Goal: Find specific page/section: Find specific page/section

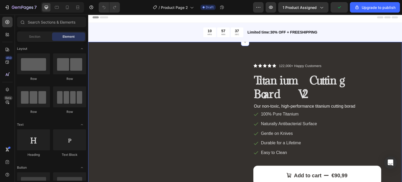
scroll to position [46, 0]
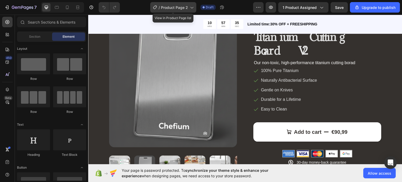
click at [193, 3] on div "/ Product Page 2" at bounding box center [173, 7] width 46 height 10
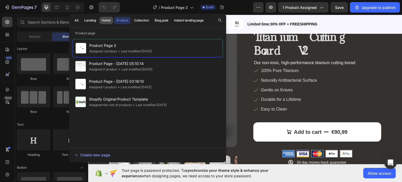
click at [107, 21] on div "Home" at bounding box center [106, 20] width 9 height 5
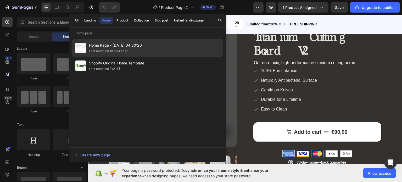
click at [110, 45] on span "Home Page - [DATE] 04:30:20" at bounding box center [115, 45] width 53 height 6
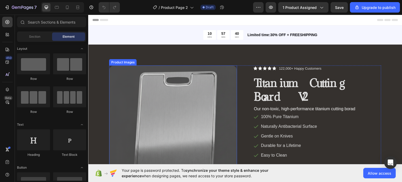
scroll to position [39, 0]
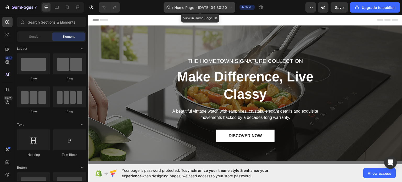
click at [168, 3] on div "/ Home Page - [DATE] 04:30:20" at bounding box center [200, 7] width 72 height 10
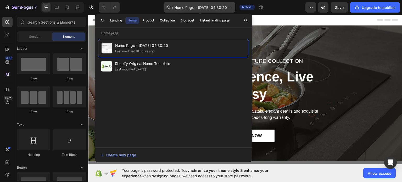
click at [168, 3] on div "/ Home Page - [DATE] 04:30:20" at bounding box center [200, 7] width 72 height 10
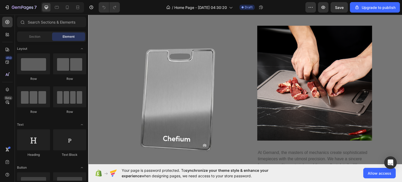
scroll to position [202, 0]
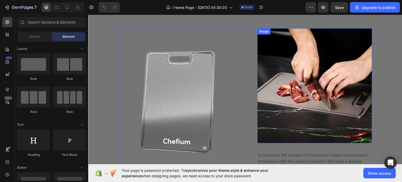
drag, startPoint x: 280, startPoint y: 96, endPoint x: 280, endPoint y: 56, distance: 40.1
click at [280, 56] on img at bounding box center [314, 85] width 115 height 115
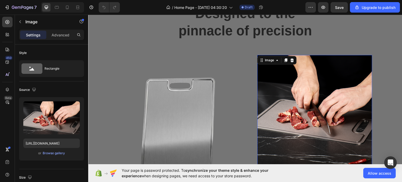
scroll to position [177, 0]
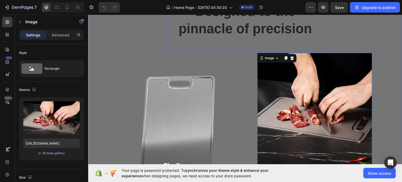
click at [321, 43] on div "Designed to the pinnacle of precision Heading" at bounding box center [245, 27] width 157 height 51
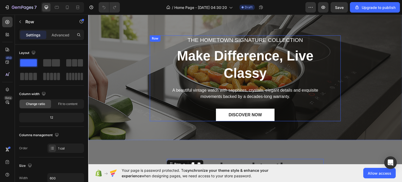
scroll to position [10, 0]
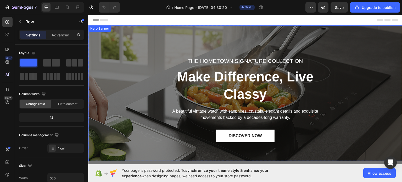
click at [290, 144] on div "THE HOMETOWN SIGNATURE COLLECTION Text block Make Difference, Live Classy Headi…" at bounding box center [245, 93] width 314 height 136
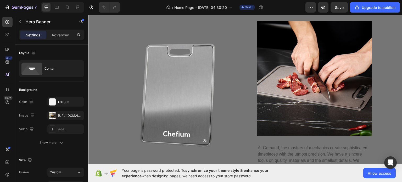
scroll to position [0, 0]
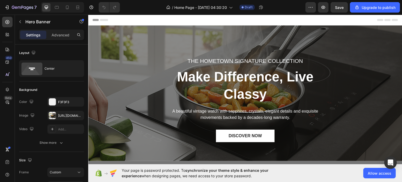
click at [328, 58] on p "THE HOMETOWN SIGNATURE COLLECTION" at bounding box center [245, 61] width 182 height 8
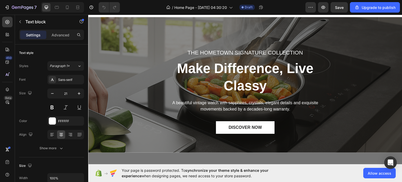
scroll to position [8, 0]
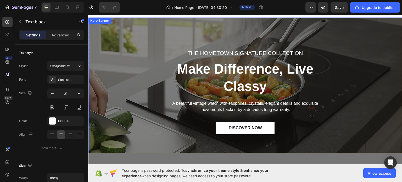
drag, startPoint x: 400, startPoint y: 182, endPoint x: 339, endPoint y: 116, distance: 89.8
click at [339, 116] on div "THE HOMETOWN SIGNATURE COLLECTION Text block Make Difference, Live Classy Headi…" at bounding box center [245, 85] width 314 height 136
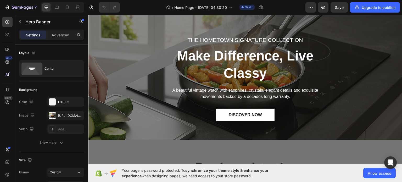
scroll to position [10, 0]
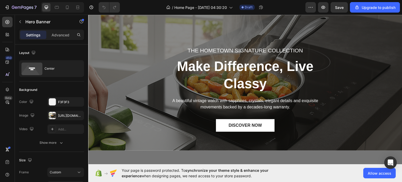
click at [299, 133] on div "THE HOMETOWN SIGNATURE COLLECTION Text block Make Difference, Live Classy Headi…" at bounding box center [245, 83] width 314 height 136
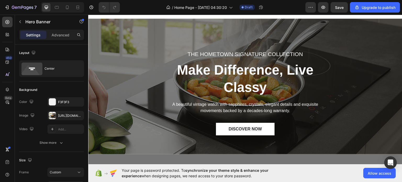
scroll to position [0, 0]
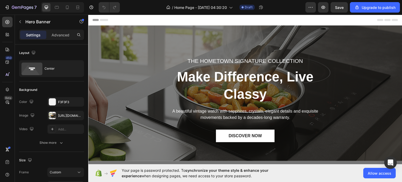
click at [286, 154] on div "THE HOMETOWN SIGNATURE COLLECTION Text block Make Difference, Live Classy Headi…" at bounding box center [245, 93] width 314 height 136
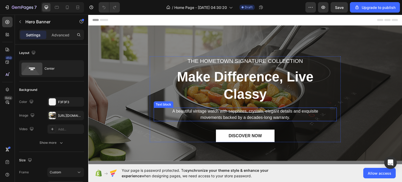
click at [298, 112] on p "A beautiful vintage watch with sapphires, crystals, elegant details and exquisi…" at bounding box center [245, 114] width 156 height 13
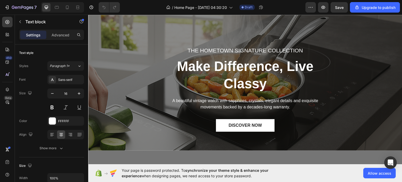
scroll to position [5, 0]
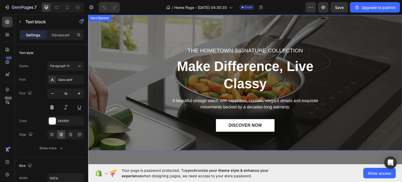
drag, startPoint x: 394, startPoint y: 194, endPoint x: 308, endPoint y: 159, distance: 93.0
click at [298, 132] on div "THE HOMETOWN SIGNATURE COLLECTION Text block Make Difference, Live Classy Headi…" at bounding box center [245, 83] width 314 height 136
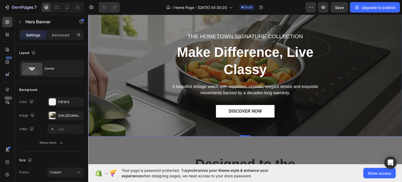
scroll to position [0, 0]
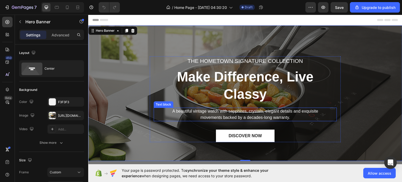
click at [278, 115] on p "A beautiful vintage watch with sapphires, crystals, elegant details and exquisi…" at bounding box center [245, 114] width 156 height 13
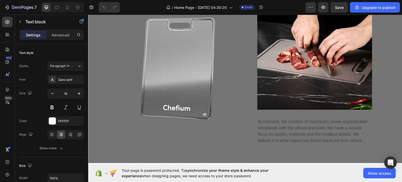
scroll to position [236, 0]
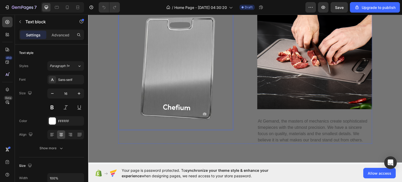
click at [216, 116] on img at bounding box center [175, 69] width 115 height 122
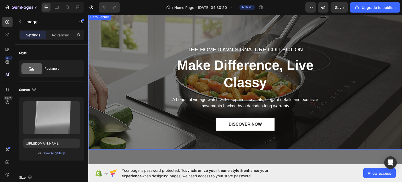
scroll to position [10, 0]
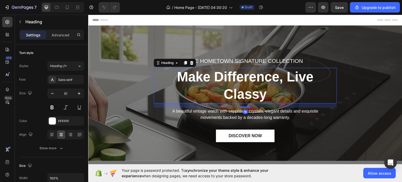
click at [212, 102] on p "Make Difference, Live Classy" at bounding box center [245, 85] width 182 height 35
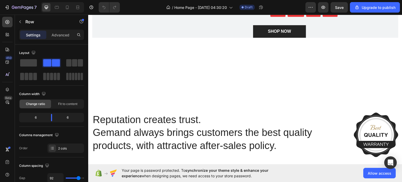
scroll to position [876, 0]
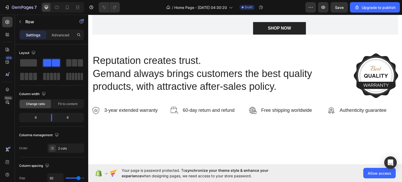
click at [294, 6] on div "/ Home Page - Sep 28, 04:30:20 Draft" at bounding box center [214, 7] width 181 height 10
click at [293, 6] on div "/ Home Page - Sep 28, 04:30:20 Draft" at bounding box center [214, 7] width 181 height 10
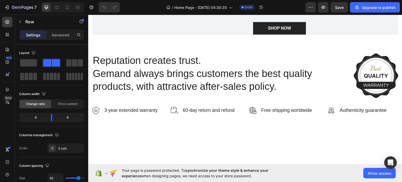
click at [293, 6] on div "/ Home Page - Sep 28, 04:30:20 Draft" at bounding box center [214, 7] width 181 height 10
click at [279, 6] on div "/ Home Page - Sep 28, 04:30:20 Draft" at bounding box center [214, 7] width 181 height 10
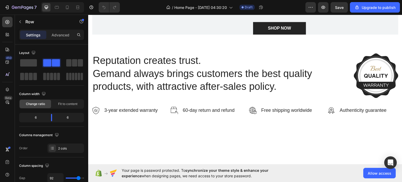
click at [279, 6] on div "/ Home Page - Sep 28, 04:30:20 Draft" at bounding box center [214, 7] width 181 height 10
click at [279, 7] on div "/ Home Page - Sep 28, 04:30:20 Draft" at bounding box center [214, 7] width 181 height 10
click at [276, 6] on div "/ Home Page - Sep 28, 04:30:20 Draft" at bounding box center [214, 7] width 181 height 10
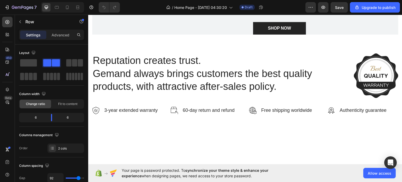
click at [282, 6] on div "/ Home Page - Sep 28, 04:30:20 Draft" at bounding box center [214, 7] width 181 height 10
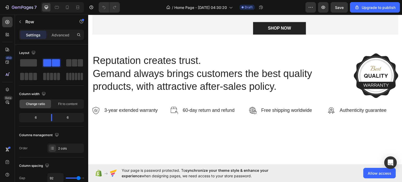
click at [282, 6] on div "/ Home Page - Sep 28, 04:30:20 Draft" at bounding box center [214, 7] width 181 height 10
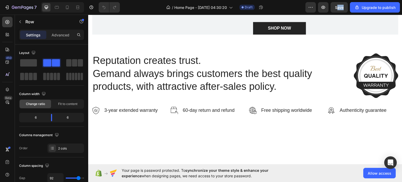
click at [282, 6] on div "/ Home Page - Sep 28, 04:30:20 Draft" at bounding box center [214, 7] width 181 height 10
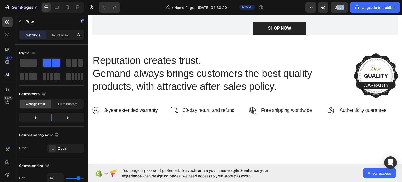
click at [282, 6] on div "/ Home Page - Sep 28, 04:30:20 Draft" at bounding box center [214, 7] width 181 height 10
click at [284, 6] on div "/ Home Page - Sep 28, 04:30:20 Draft" at bounding box center [214, 7] width 181 height 10
click at [285, 7] on div "/ Home Page - Sep 28, 04:30:20 Draft" at bounding box center [214, 7] width 181 height 10
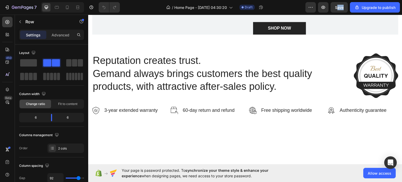
click at [285, 7] on div "/ Home Page - Sep 28, 04:30:20 Draft" at bounding box center [214, 7] width 181 height 10
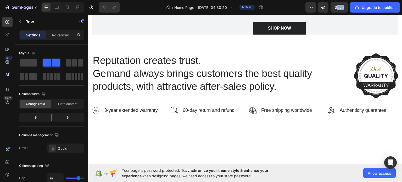
click at [285, 7] on div "/ Home Page - Sep 28, 04:30:20 Draft" at bounding box center [214, 7] width 181 height 10
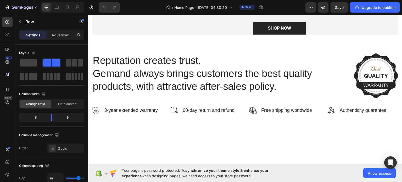
click at [285, 7] on div "/ Home Page - Sep 28, 04:30:20 Draft" at bounding box center [214, 7] width 181 height 10
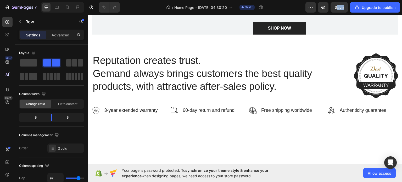
click at [285, 7] on div "/ Home Page - Sep 28, 04:30:20 Draft" at bounding box center [214, 7] width 181 height 10
